Goal: Communication & Community: Answer question/provide support

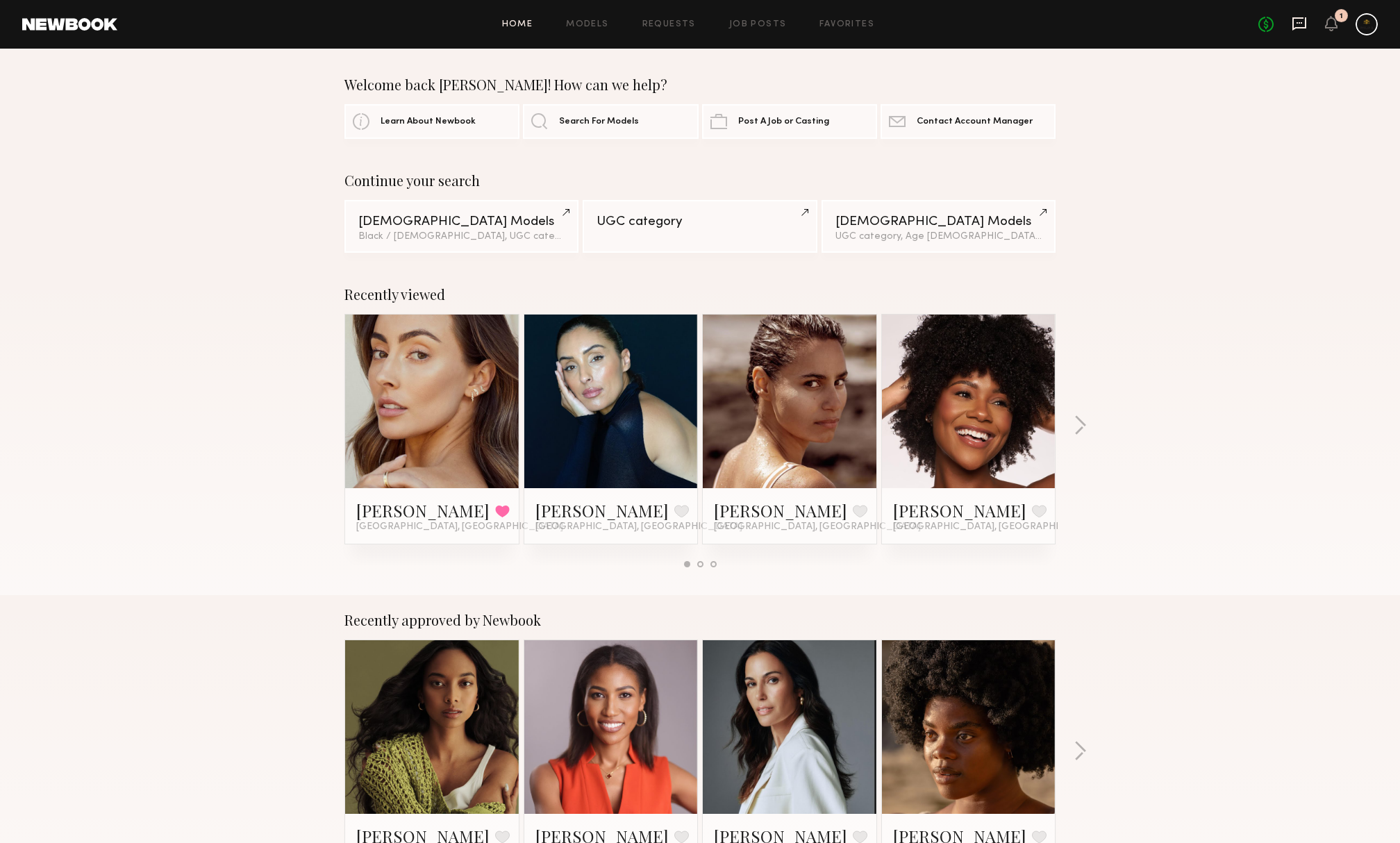
click at [1295, 22] on icon at bounding box center [1300, 24] width 14 height 13
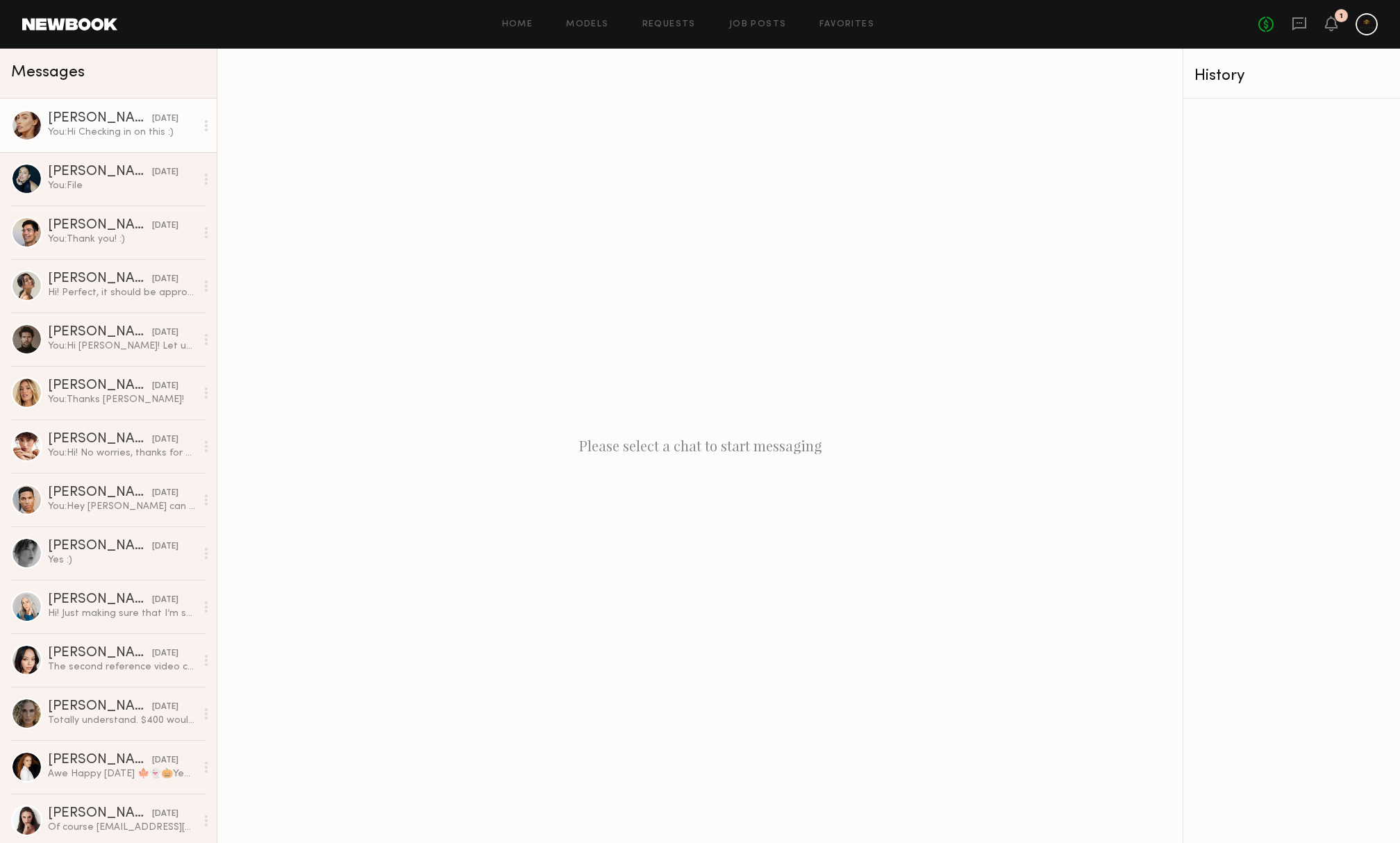
click at [152, 121] on div "[DATE]" at bounding box center [165, 119] width 27 height 13
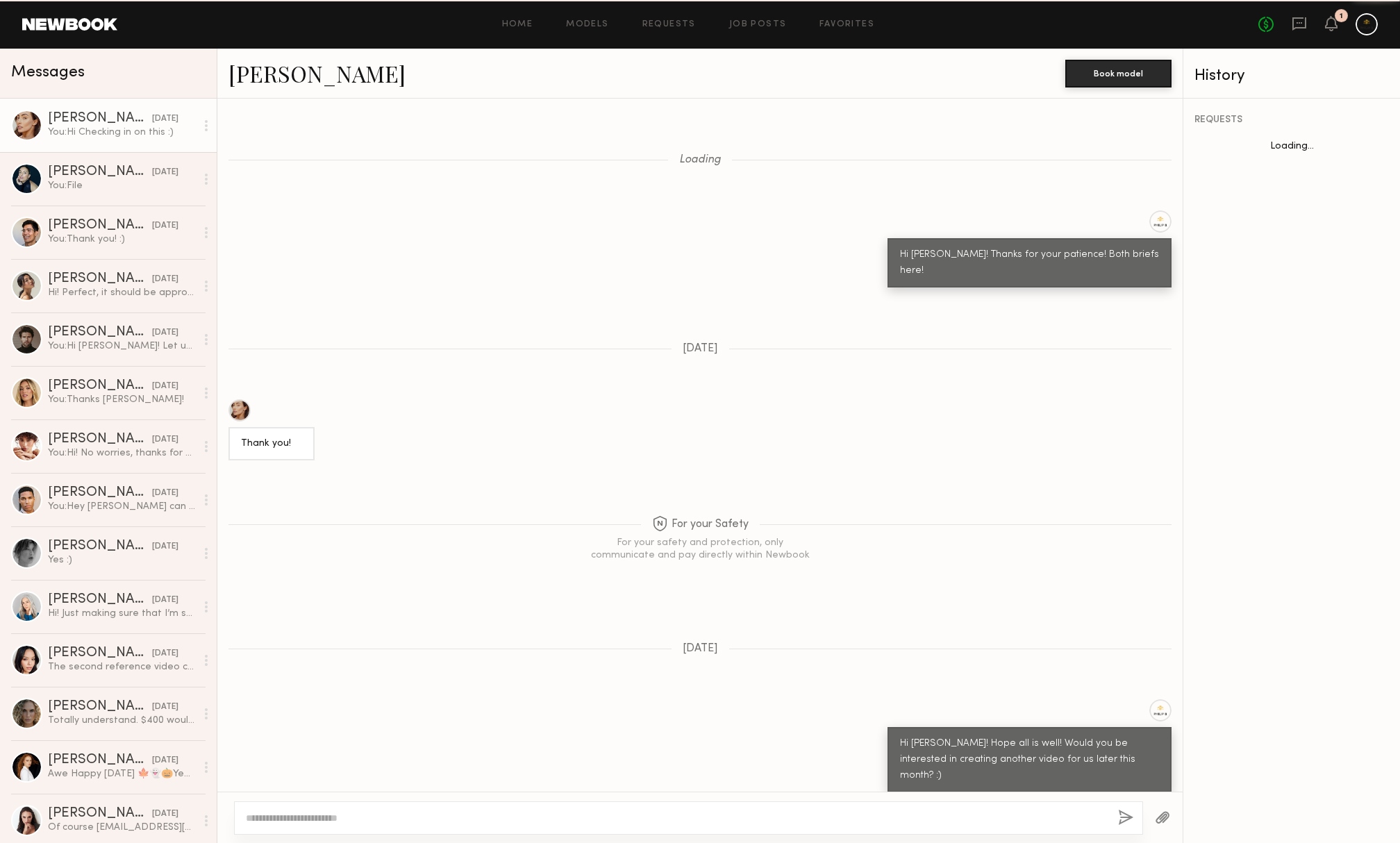
scroll to position [1175, 0]
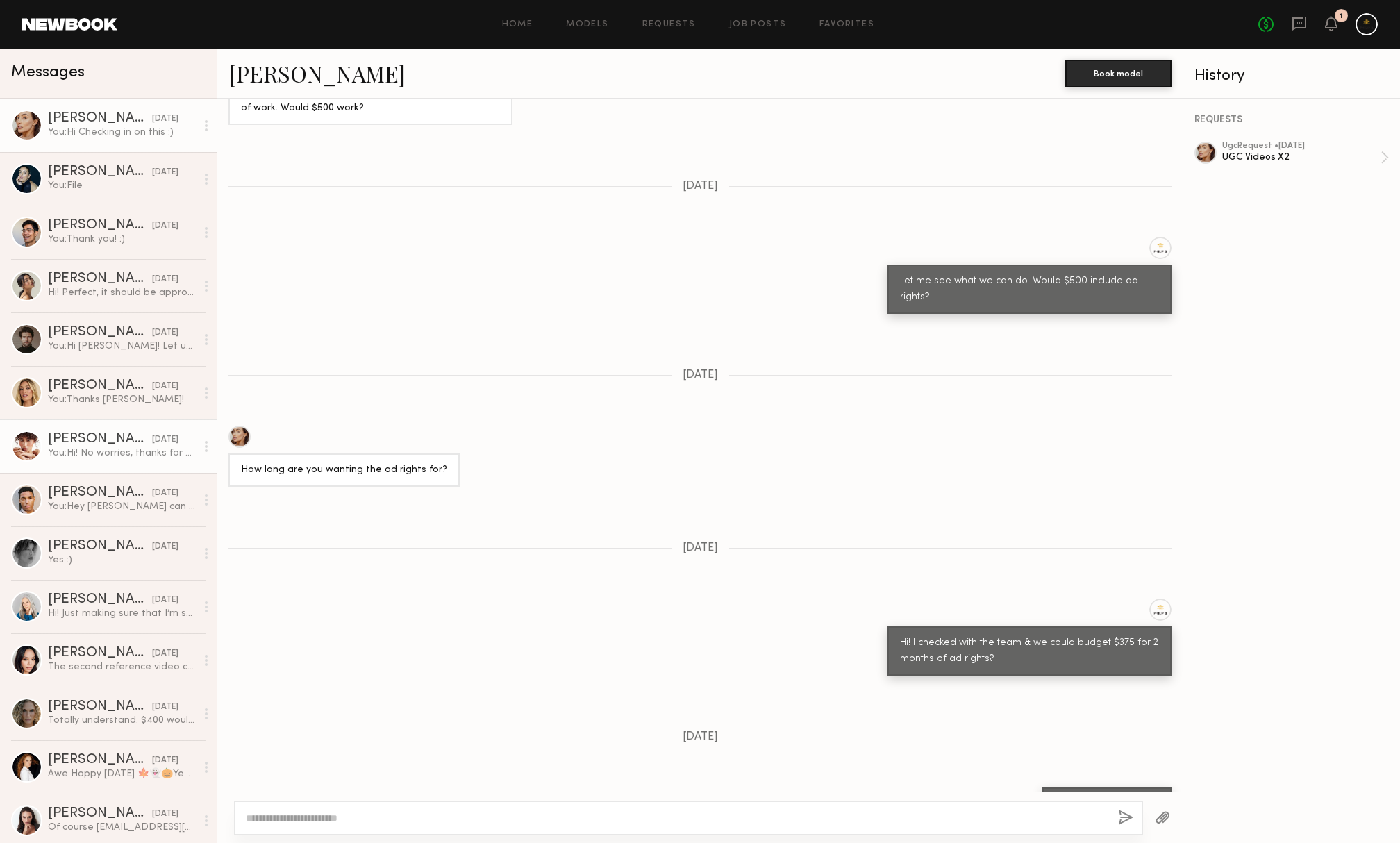
click at [129, 439] on div "[PERSON_NAME]" at bounding box center [100, 440] width 104 height 14
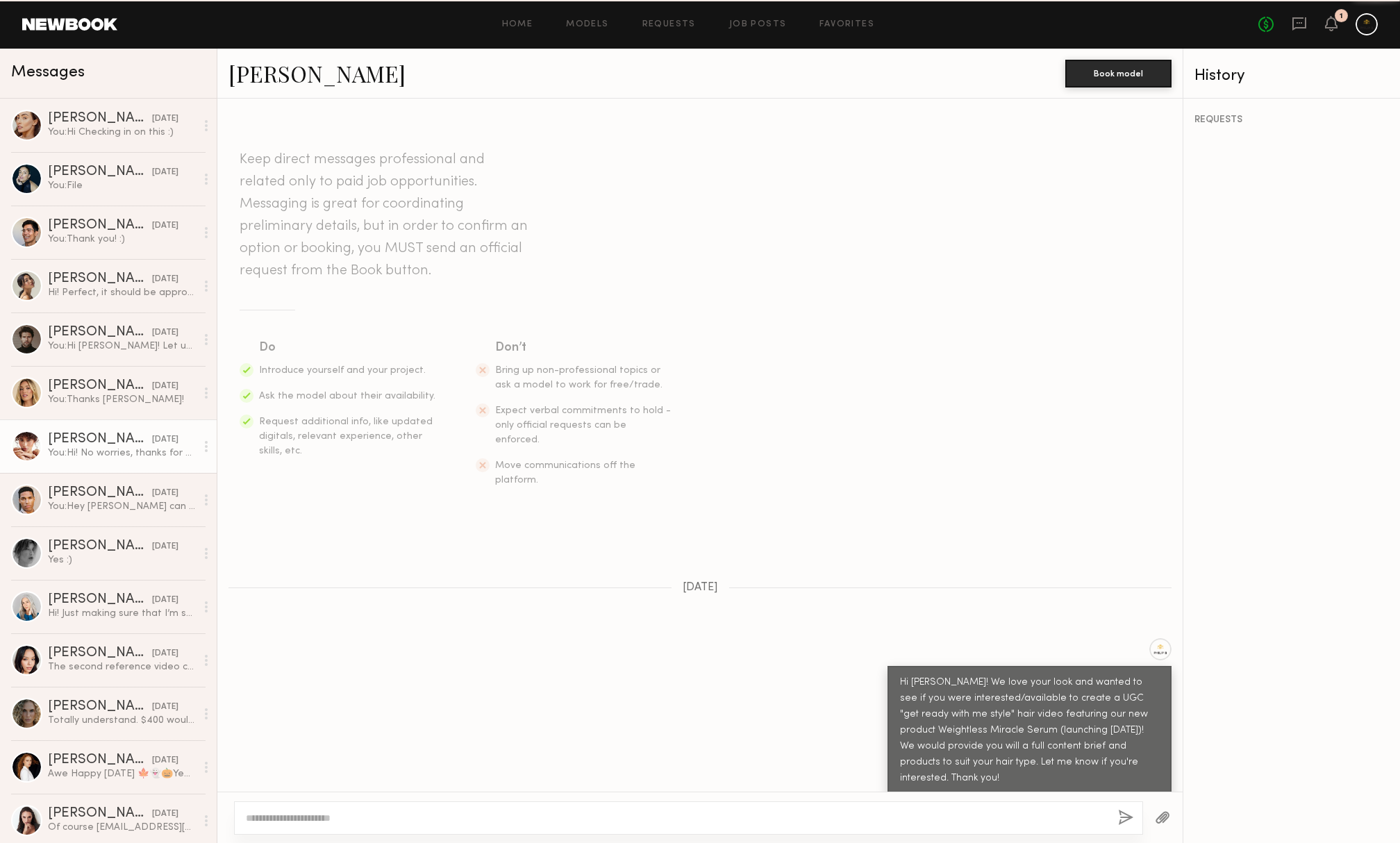
scroll to position [243, 0]
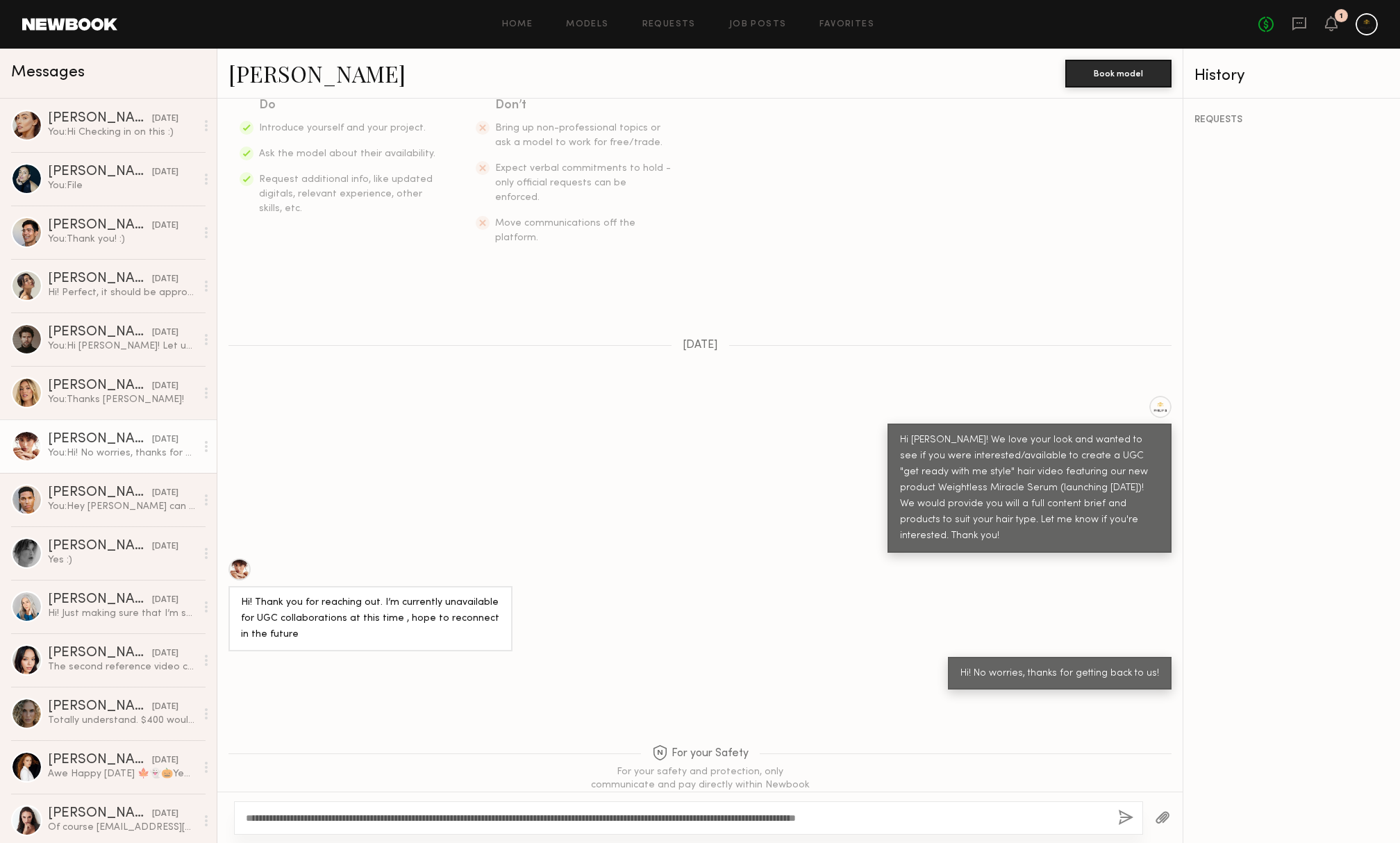
type textarea "**********"
click at [1118, 812] on button "button" at bounding box center [1126, 818] width 15 height 17
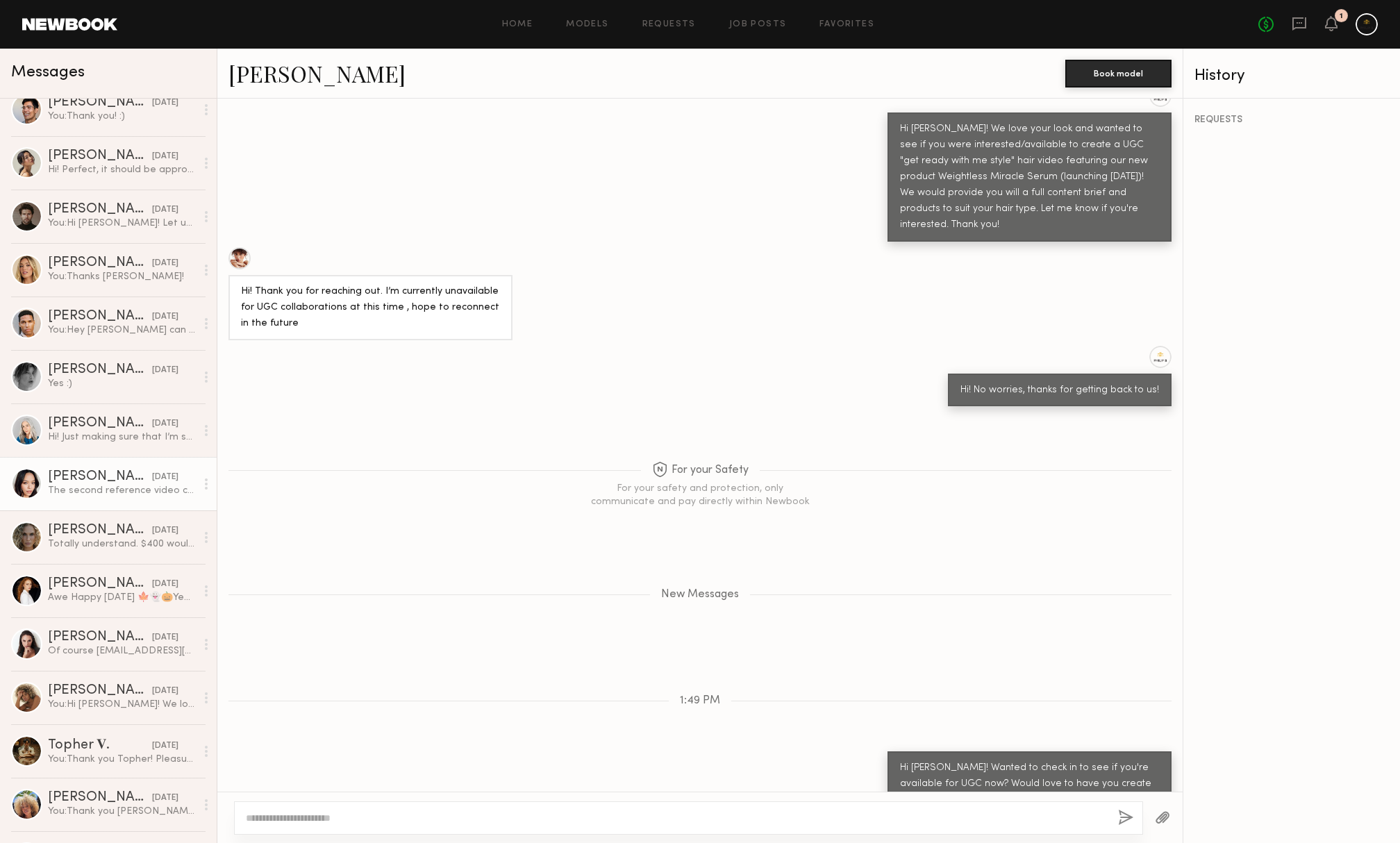
scroll to position [189, 0]
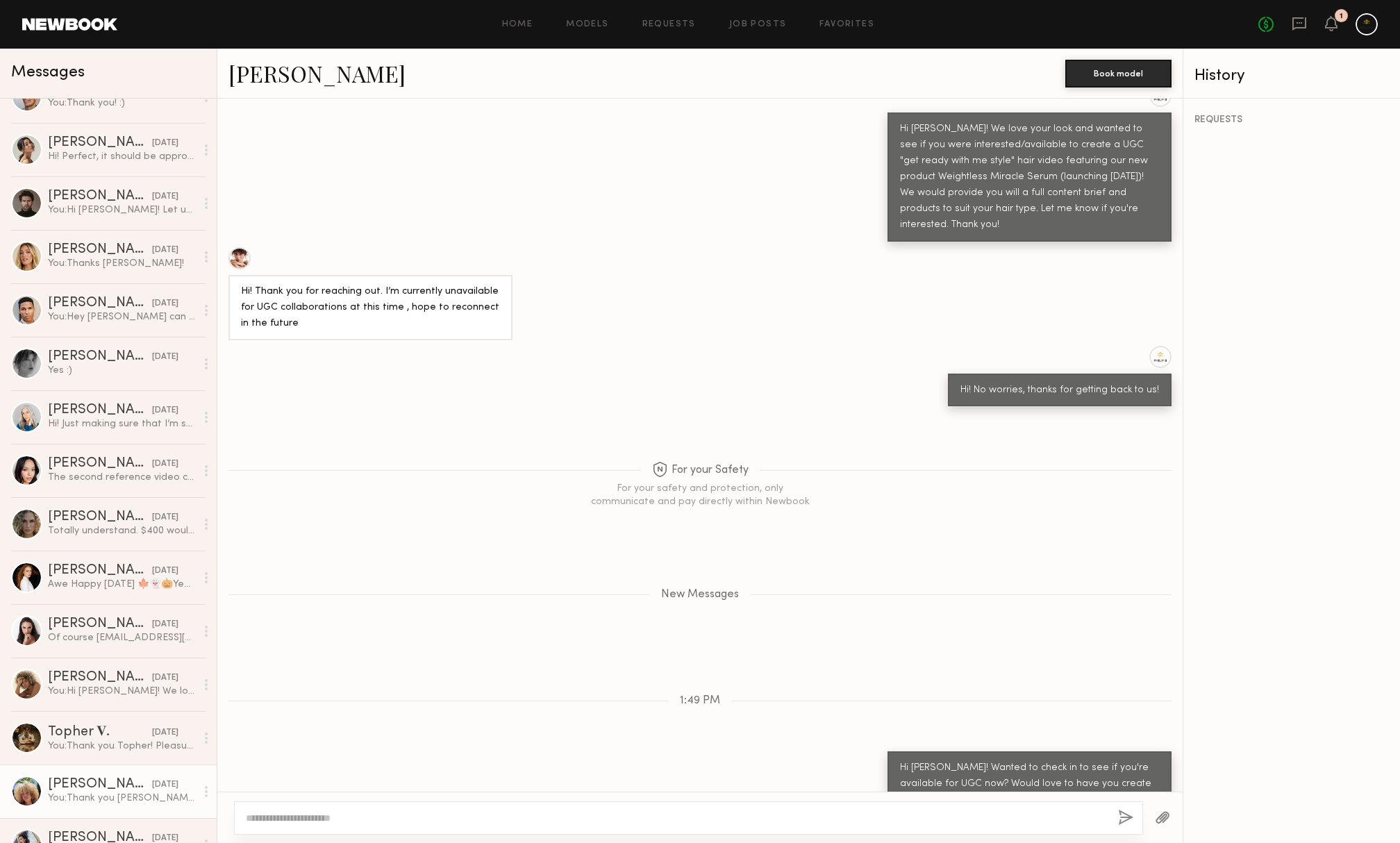
click at [120, 792] on div "You: Thank you [PERSON_NAME]! Pleasure to work with you." at bounding box center [122, 798] width 148 height 13
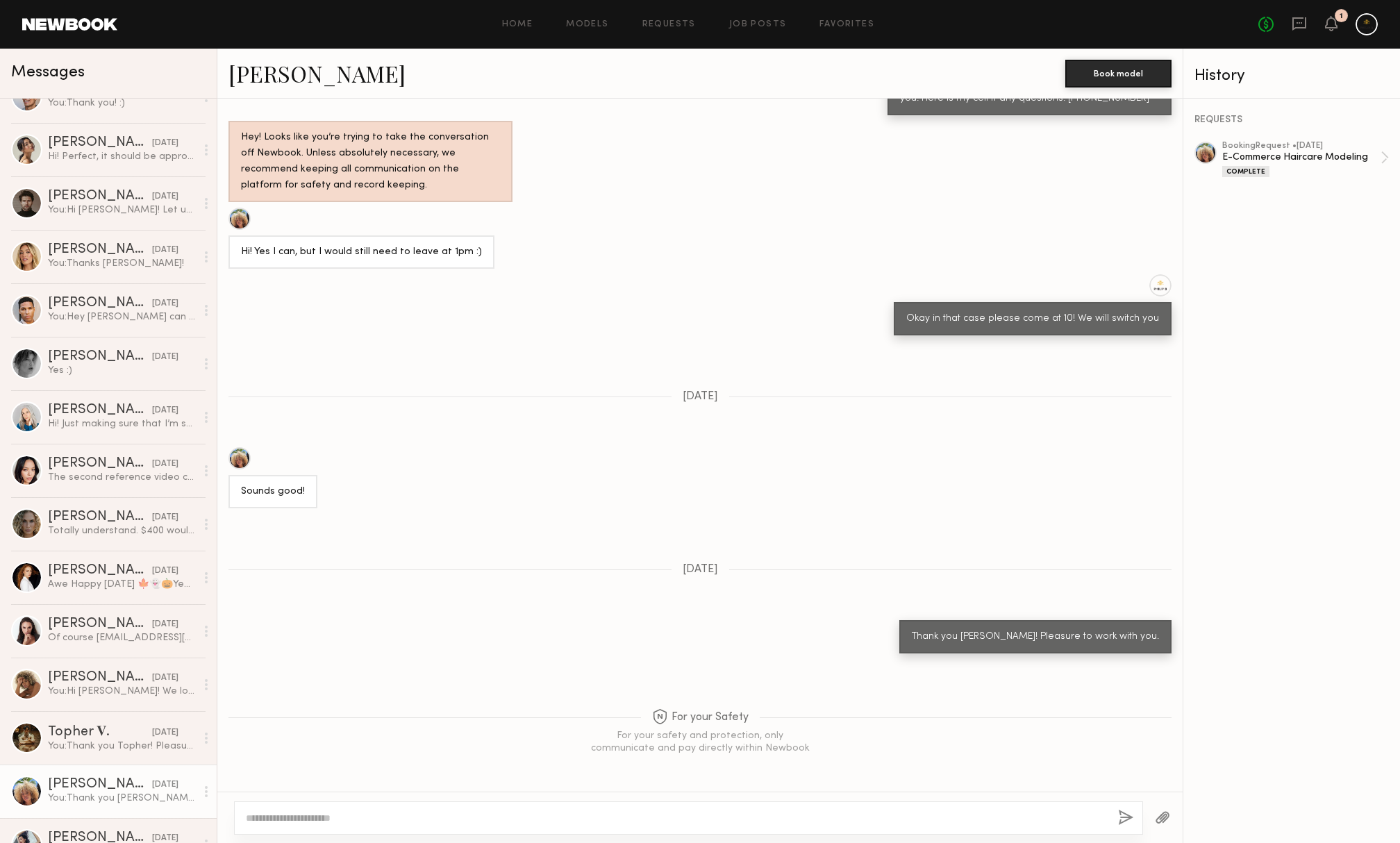
click at [240, 450] on div at bounding box center [239, 458] width 22 height 22
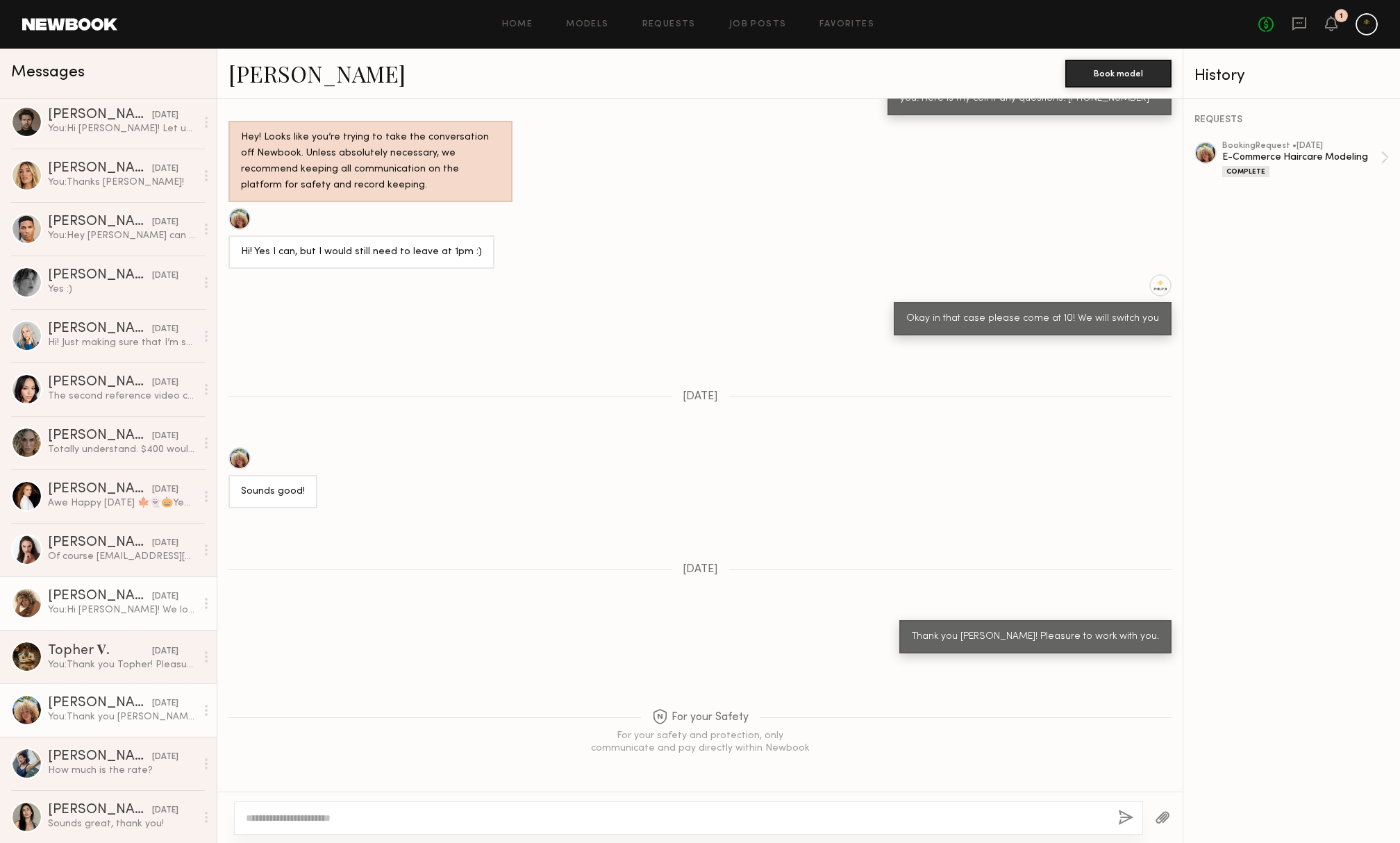
scroll to position [270, 0]
click at [139, 829] on div "Sounds great, thank you!" at bounding box center [122, 824] width 148 height 13
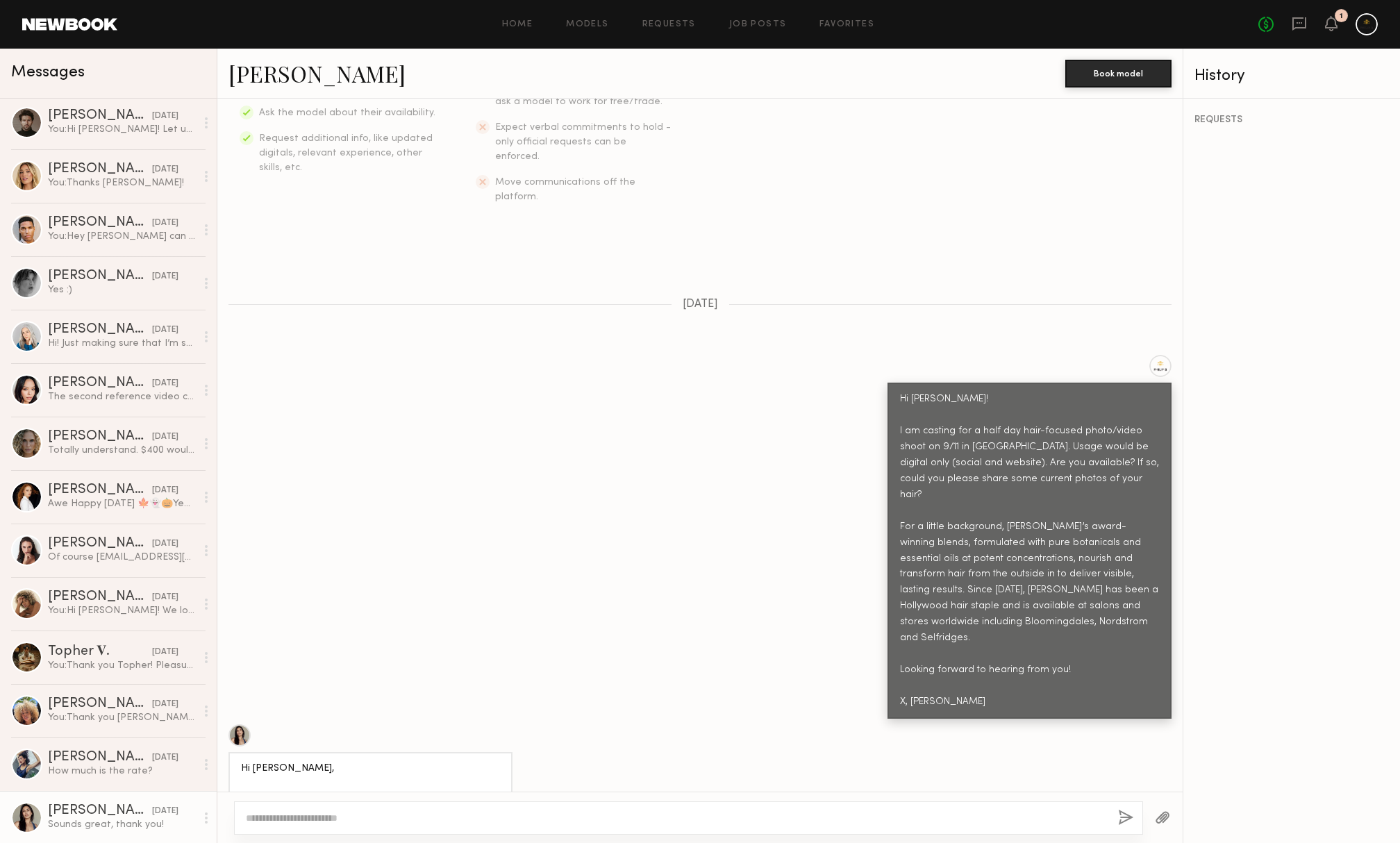
scroll to position [78, 0]
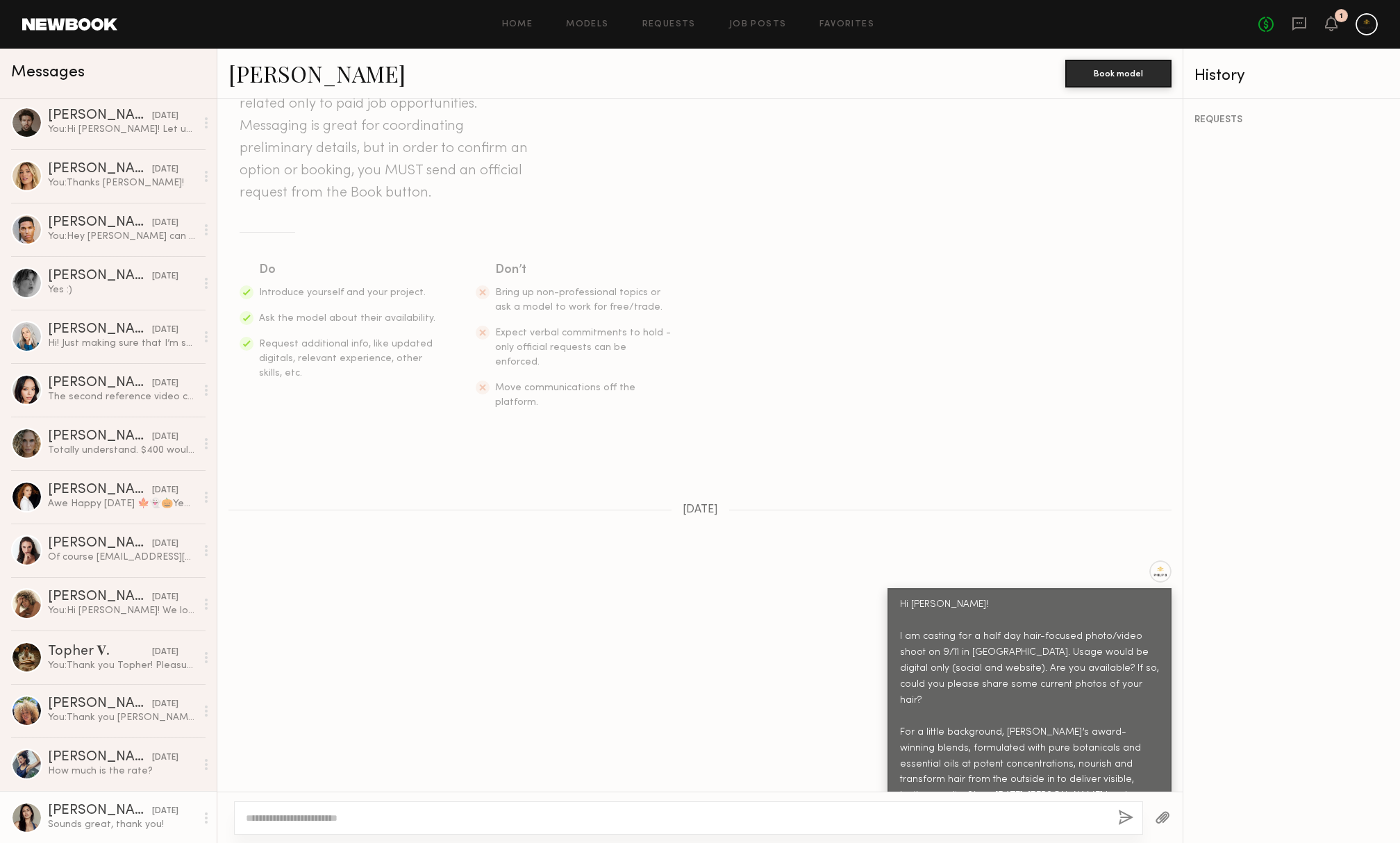
click at [1365, 28] on div at bounding box center [1367, 24] width 22 height 22
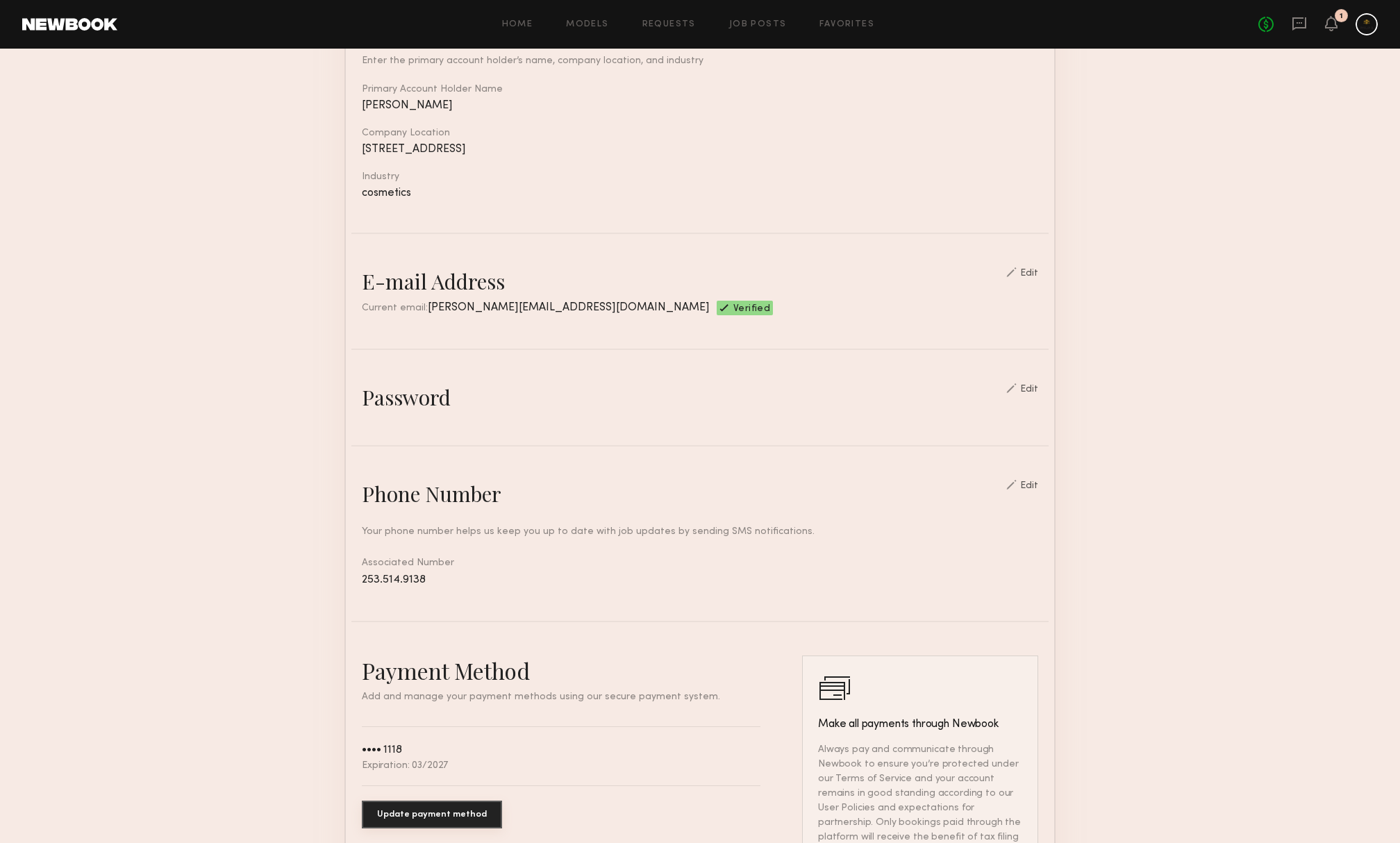
scroll to position [428, 0]
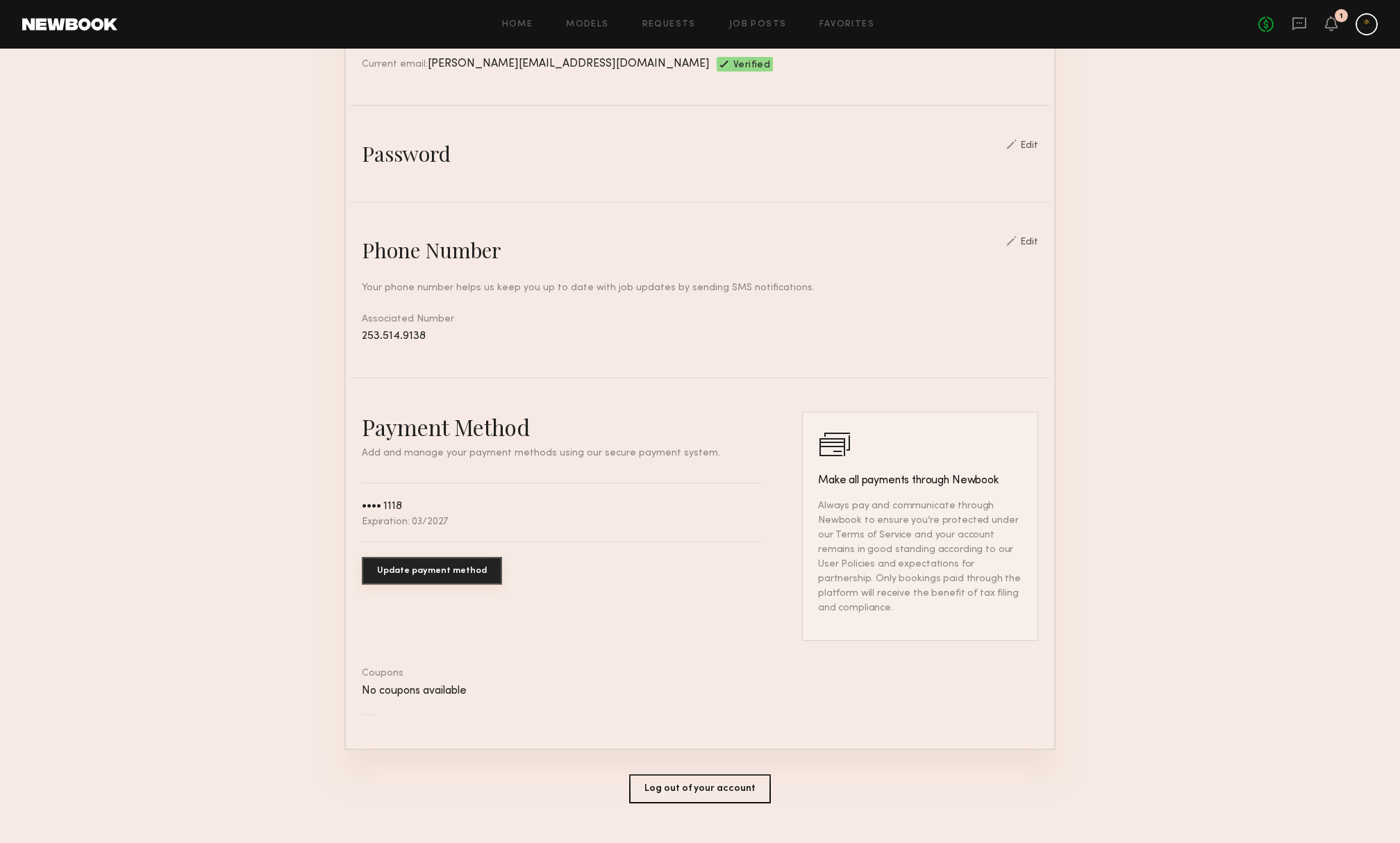
click at [657, 776] on button "Log out of your account" at bounding box center [700, 789] width 142 height 29
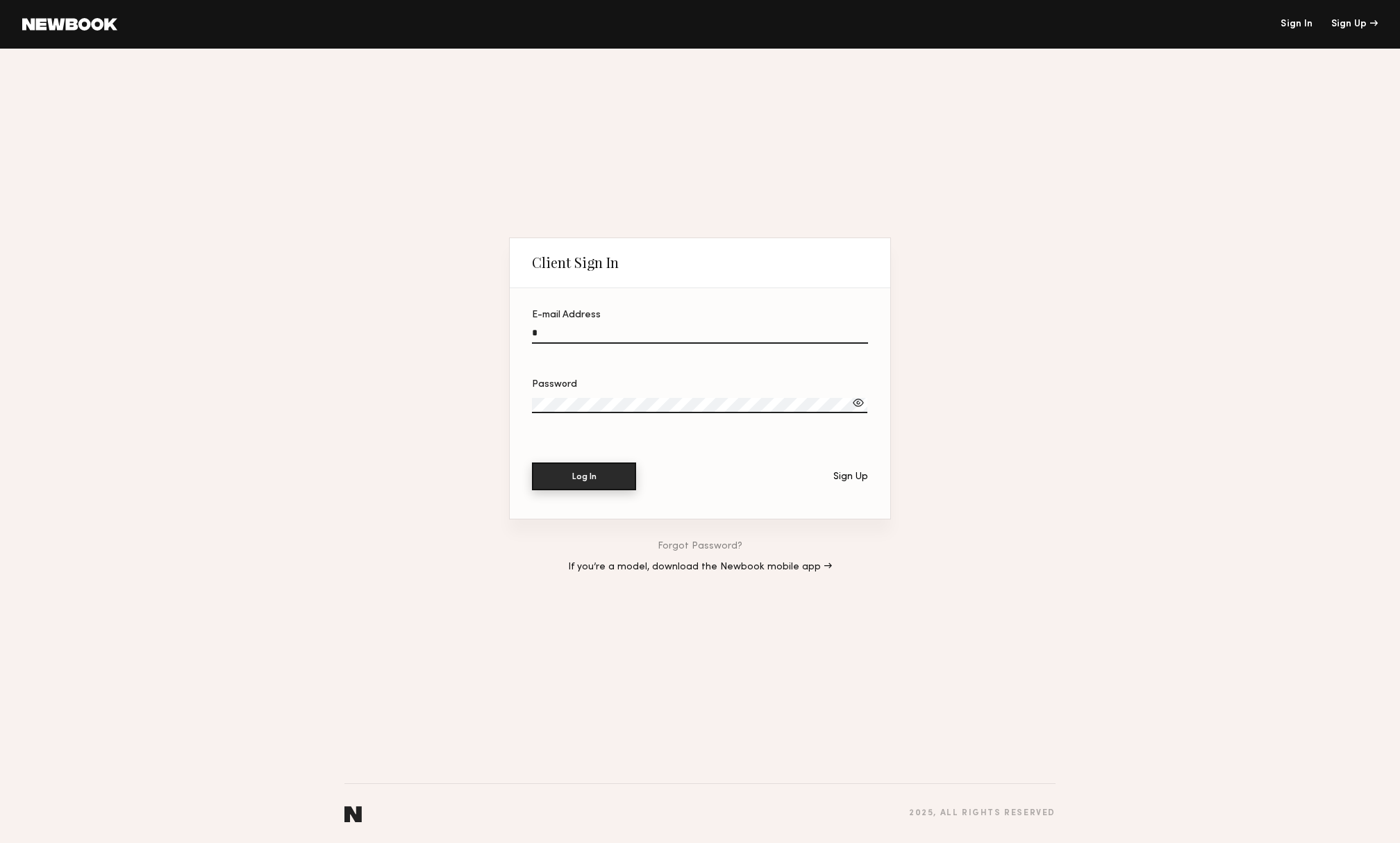
type input "**********"
click at [584, 477] on button "Log In" at bounding box center [584, 476] width 104 height 28
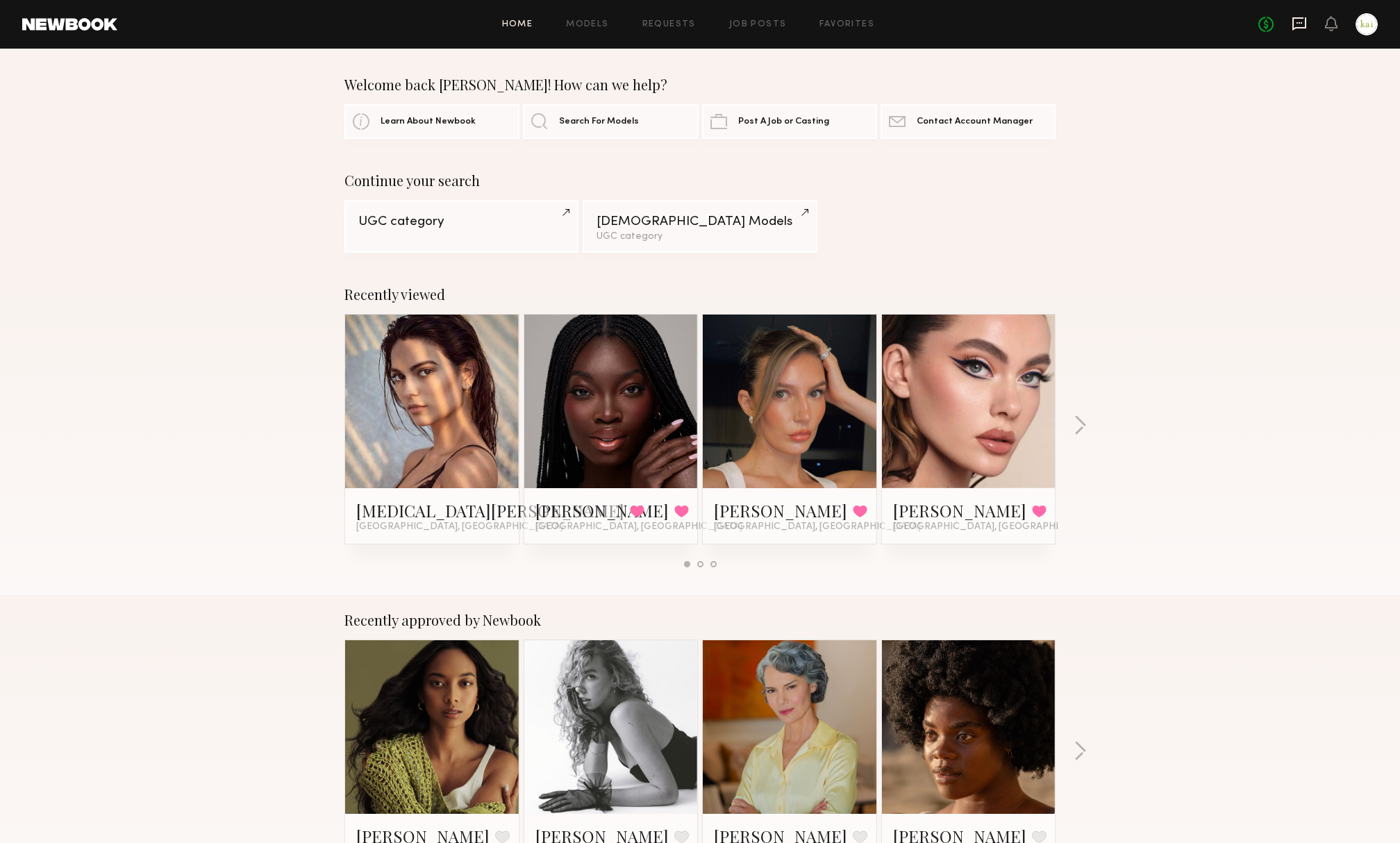
click at [1293, 17] on icon at bounding box center [1300, 24] width 14 height 13
